Goal: Check status: Check status

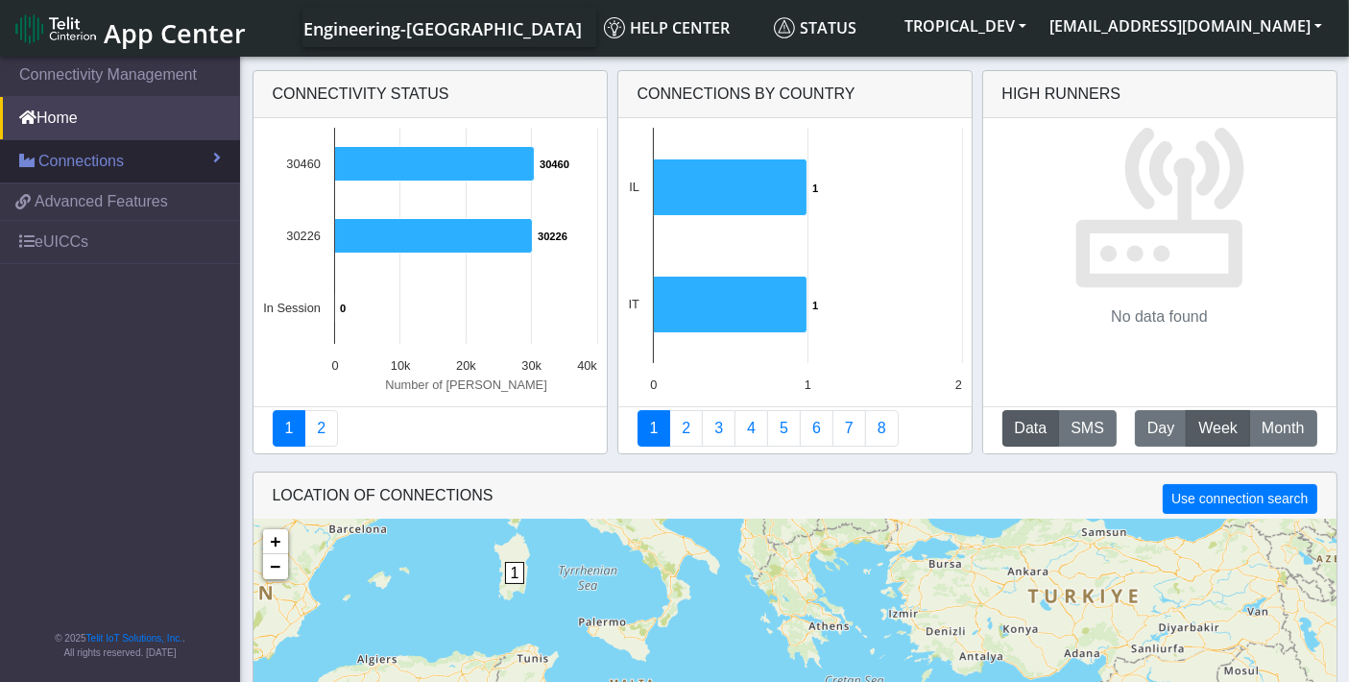
click at [143, 163] on link "Connections" at bounding box center [120, 161] width 240 height 42
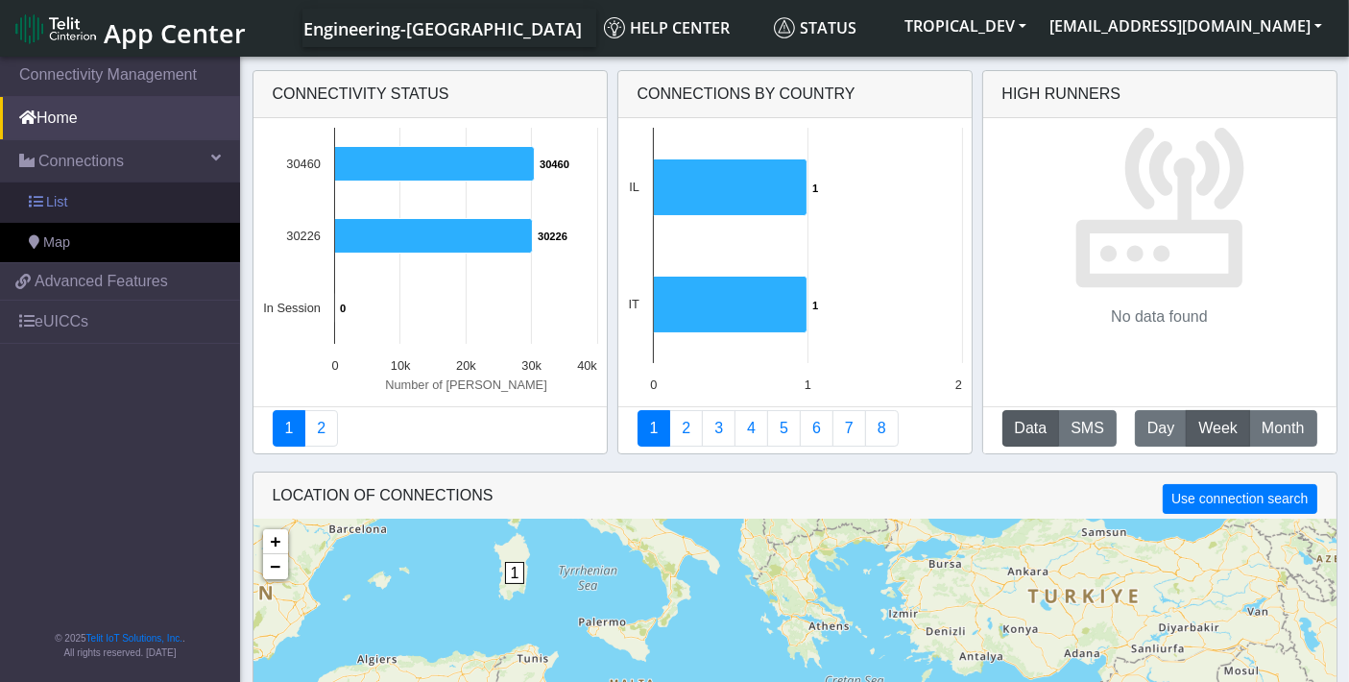
click at [94, 207] on link "List" at bounding box center [120, 202] width 240 height 40
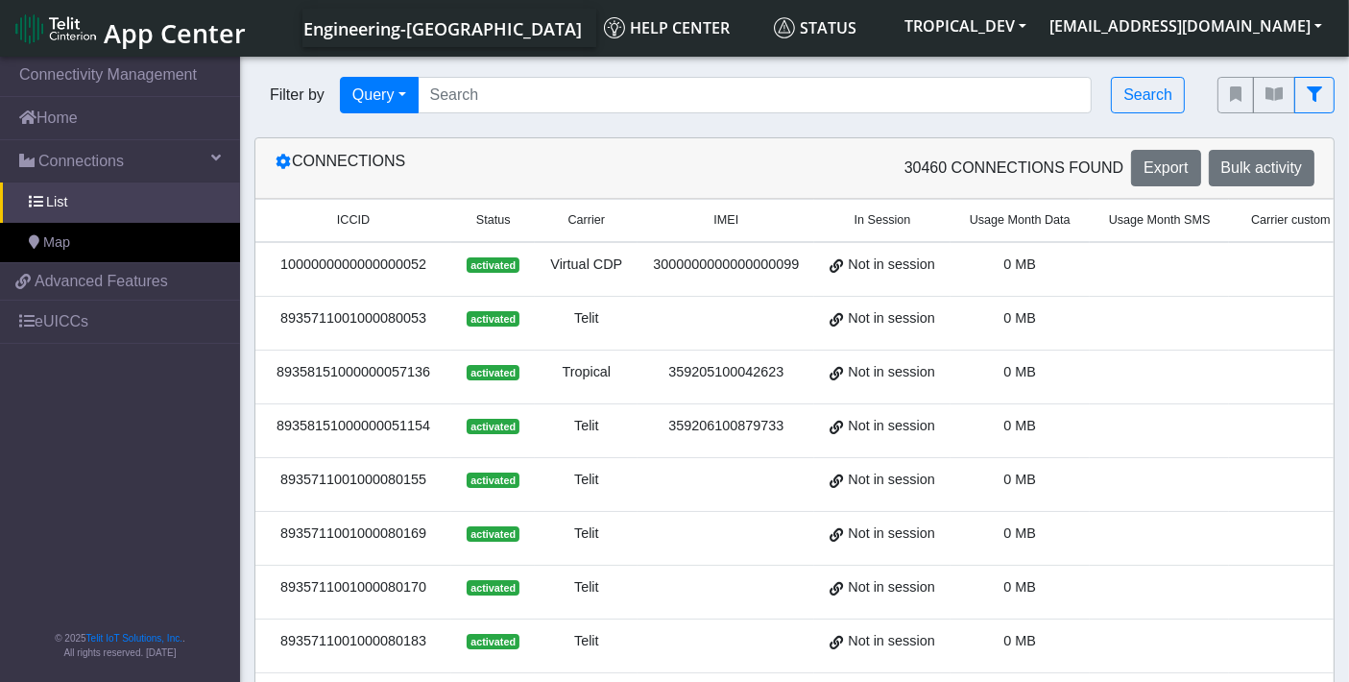
click at [389, 316] on div "8935711001000080053" at bounding box center [353, 318] width 173 height 21
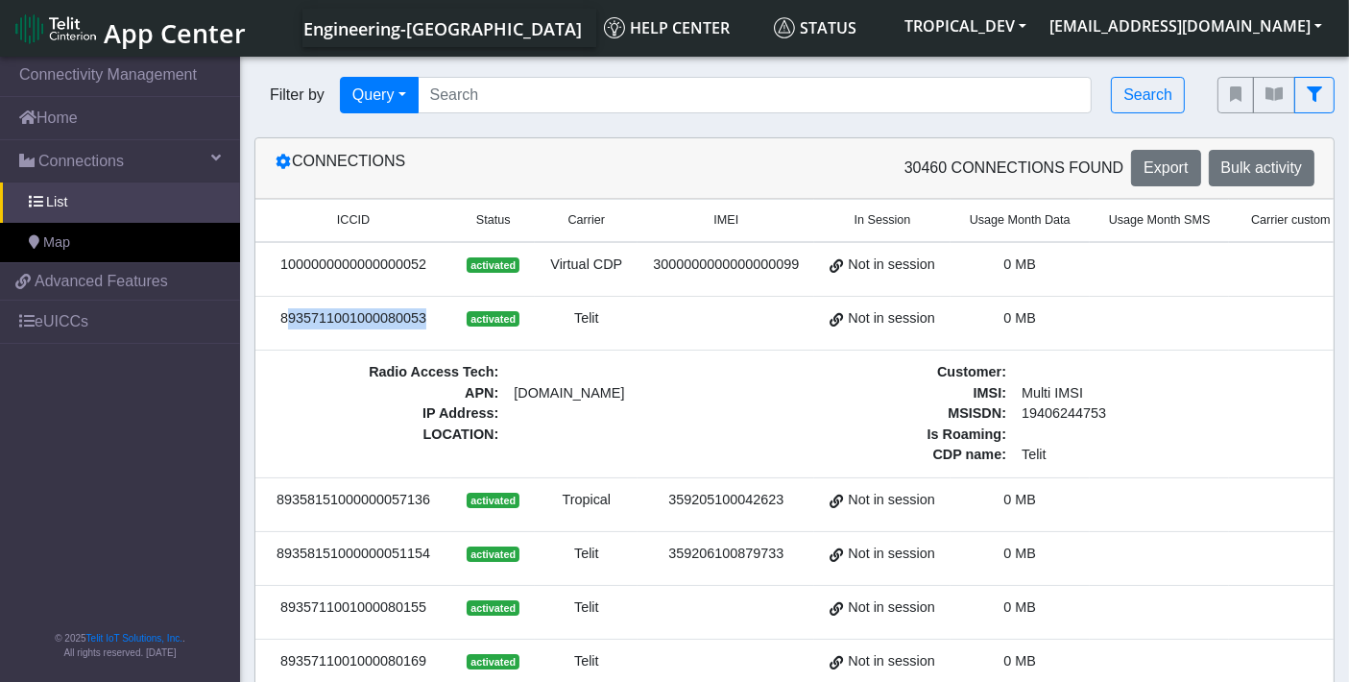
click at [389, 315] on div "8935711001000080053" at bounding box center [353, 318] width 173 height 21
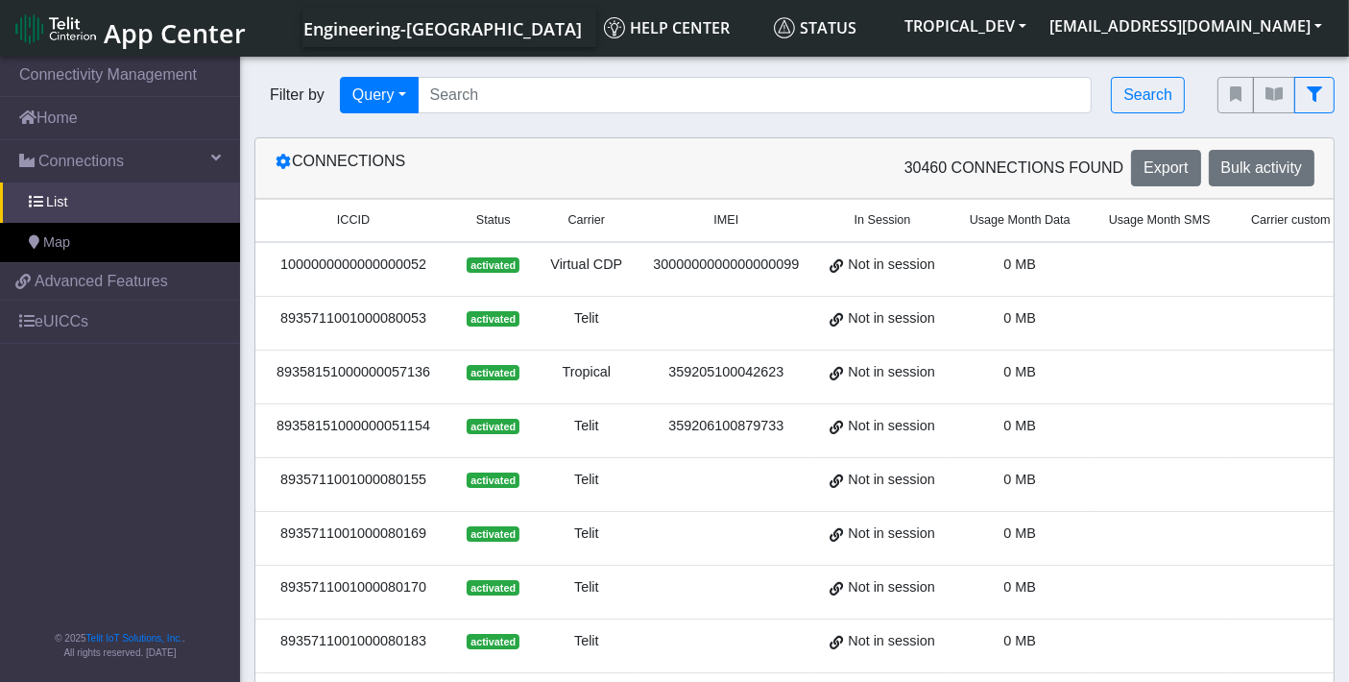
click at [389, 315] on div "8935711001000080053" at bounding box center [353, 318] width 173 height 21
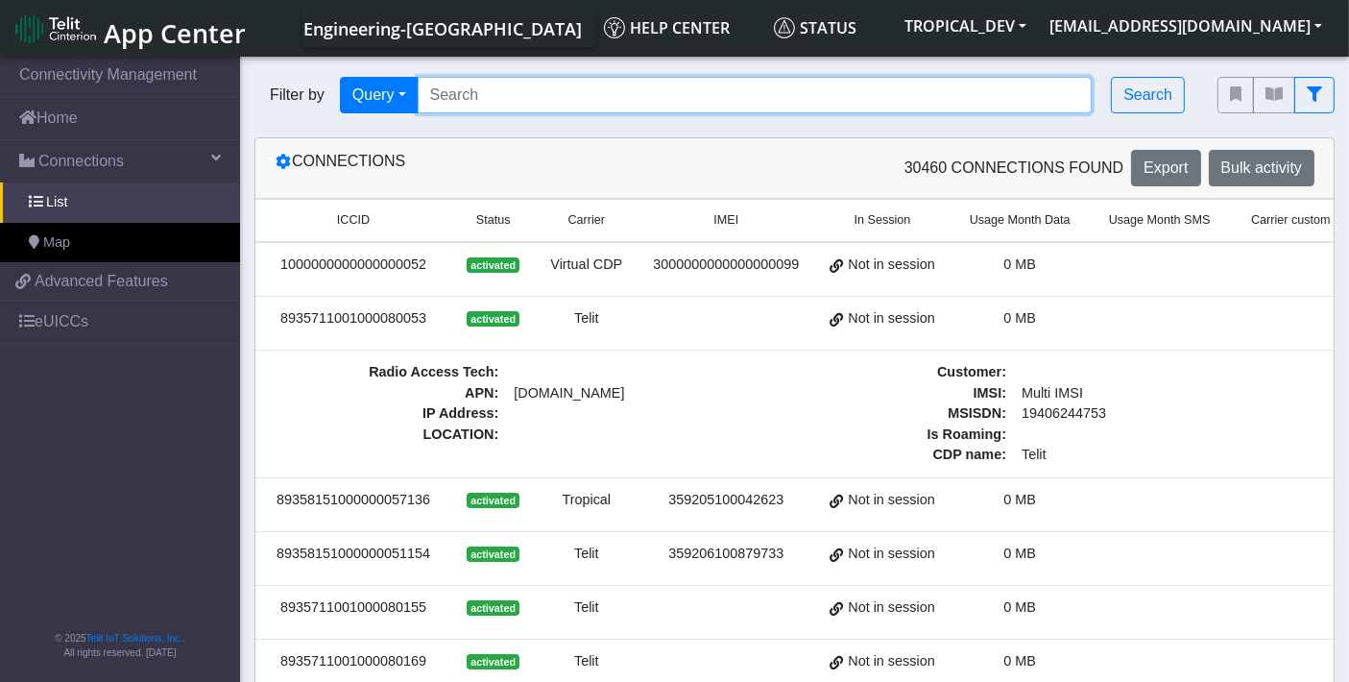
click at [469, 94] on input "Search..." at bounding box center [755, 95] width 675 height 36
paste input "8935711001000080053"
type input "8935711001000080053"
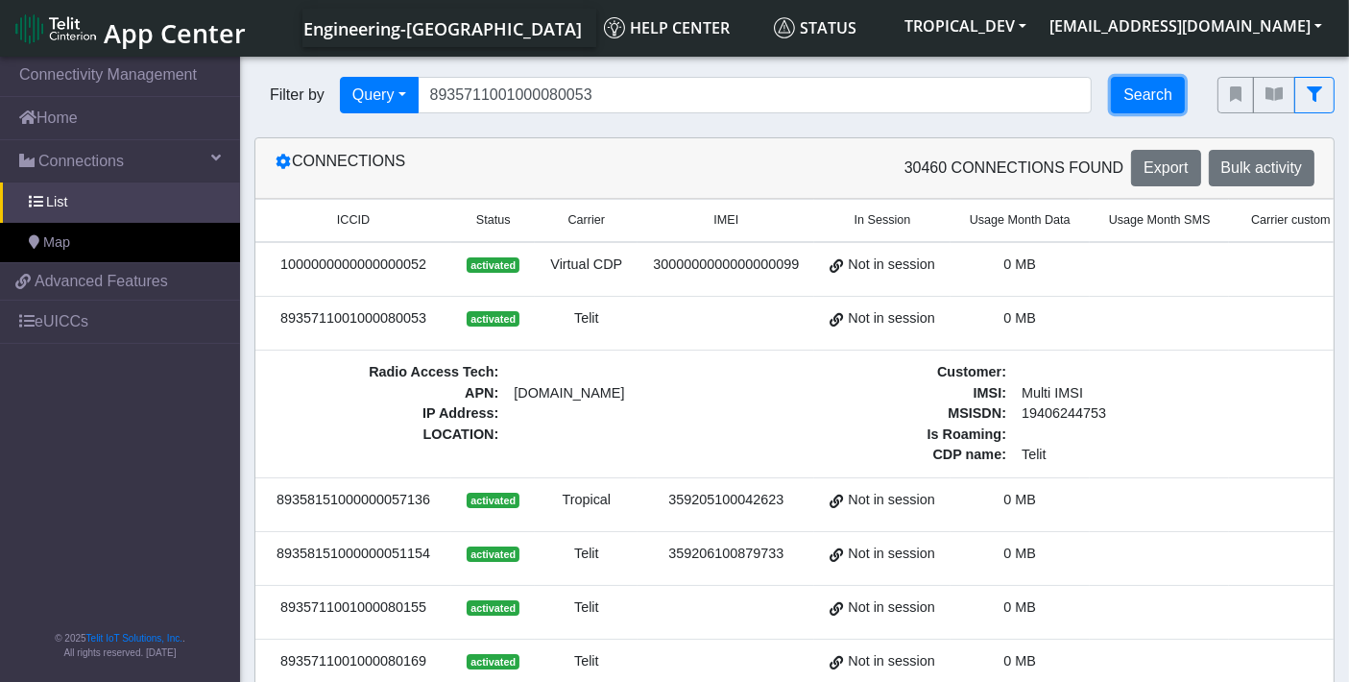
click at [1149, 91] on button "Search" at bounding box center [1148, 95] width 74 height 36
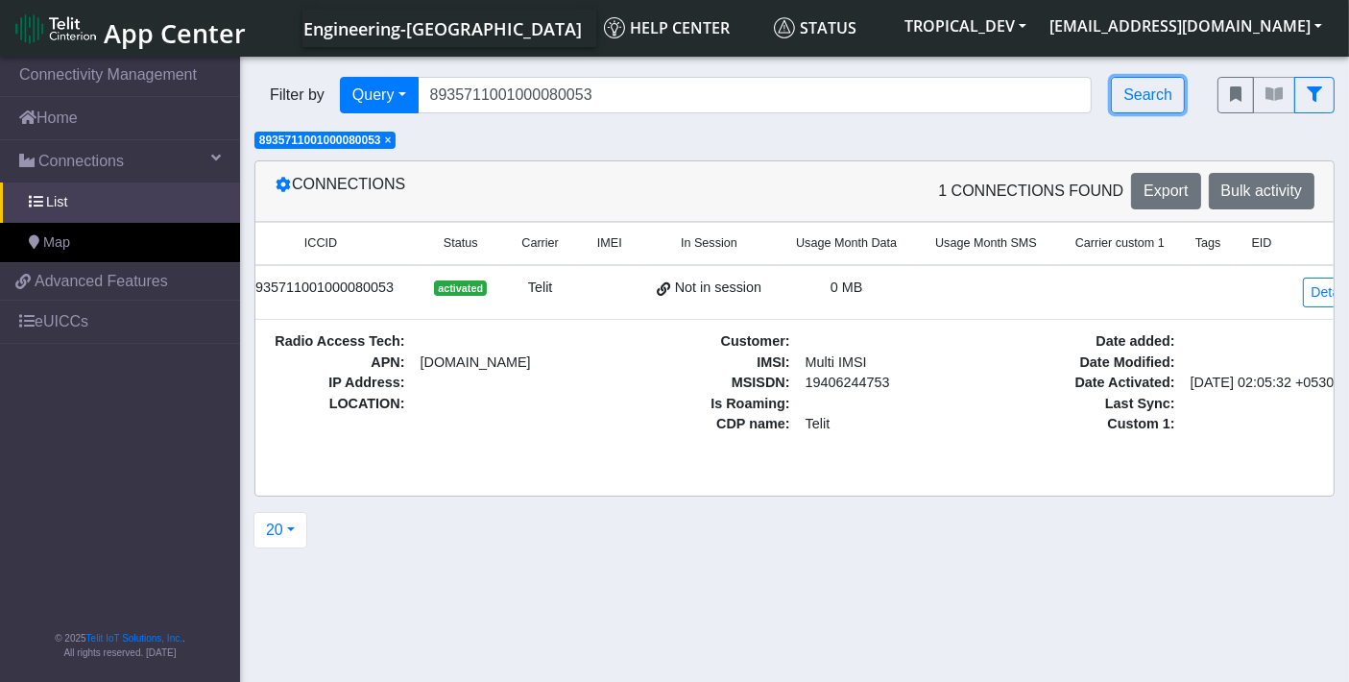
scroll to position [0, 59]
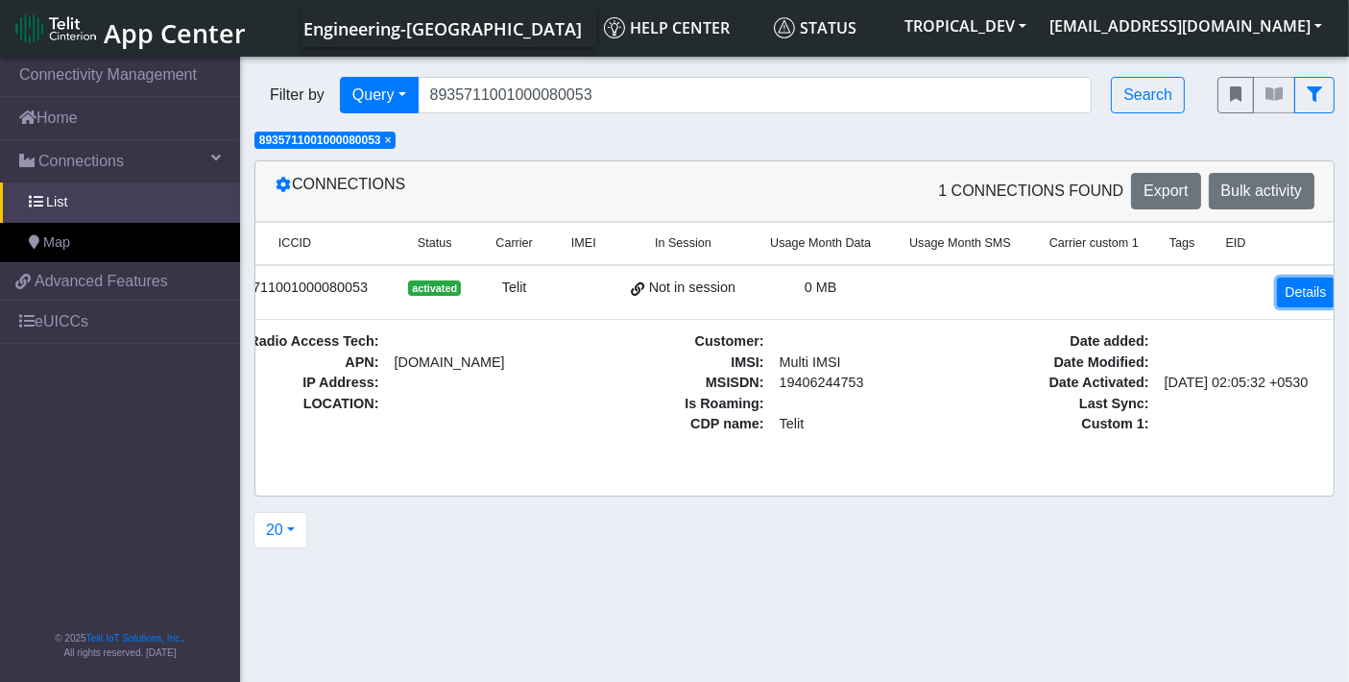
click at [1287, 292] on link "Details" at bounding box center [1306, 292] width 59 height 30
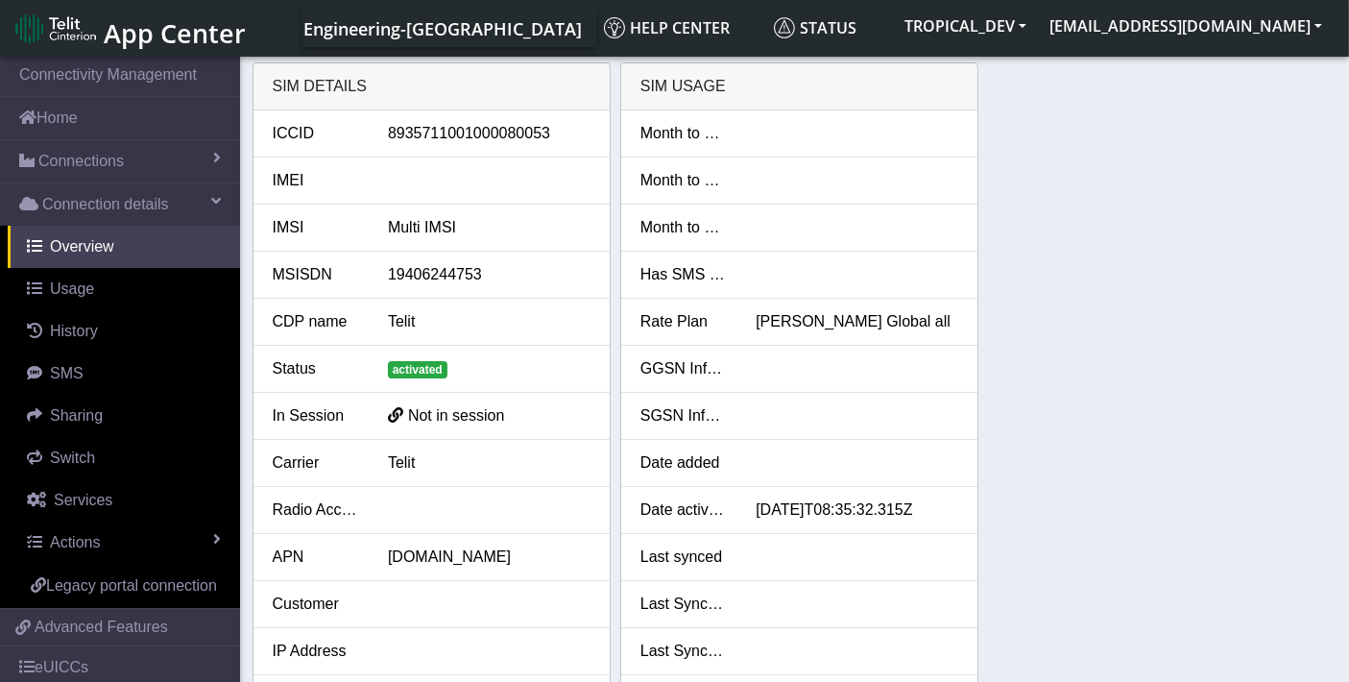
click at [587, 605] on div at bounding box center [489, 603] width 231 height 23
click at [1241, 24] on button "[EMAIL_ADDRESS][DOMAIN_NAME]" at bounding box center [1186, 26] width 296 height 35
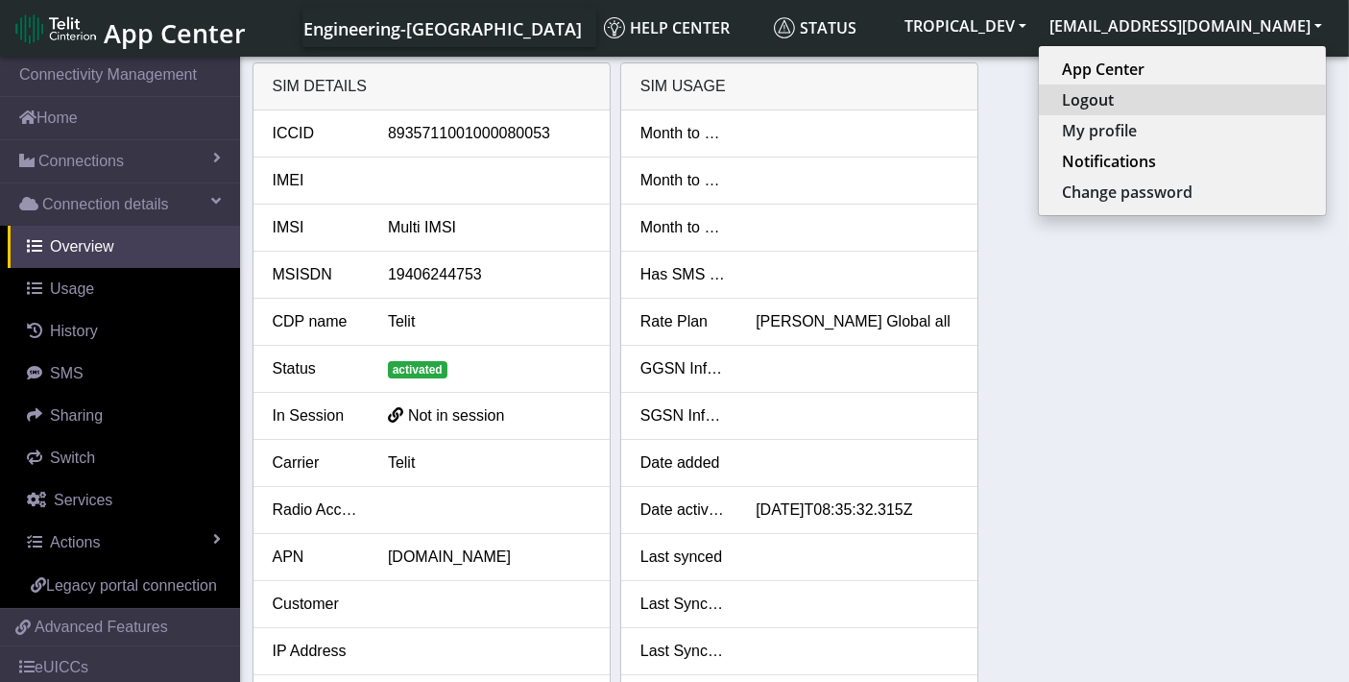
click at [1154, 99] on button "Logout" at bounding box center [1182, 99] width 287 height 31
